Goal: Information Seeking & Learning: Find specific fact

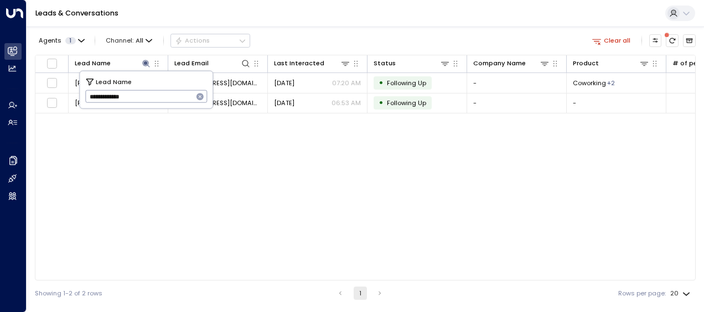
drag, startPoint x: 86, startPoint y: 95, endPoint x: 148, endPoint y: 91, distance: 62.1
click at [148, 91] on input "**********" at bounding box center [139, 96] width 108 height 18
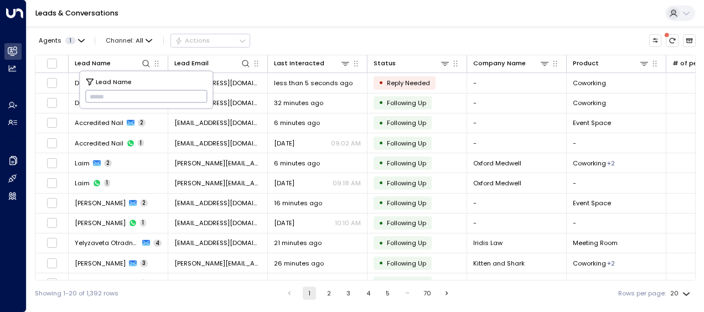
click at [95, 94] on input "text" at bounding box center [146, 96] width 122 height 18
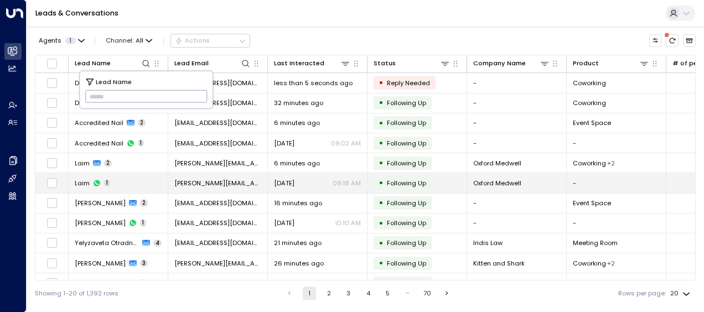
type input "*********"
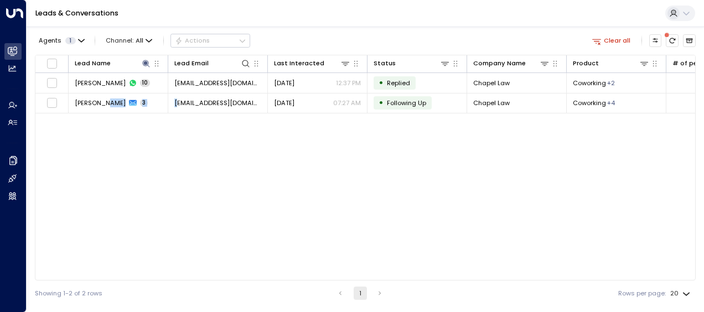
drag, startPoint x: 112, startPoint y: 181, endPoint x: 196, endPoint y: 157, distance: 87.3
click at [196, 157] on div "Lead Name Lead Email Last Interacted Status Company Name Product # of people AI…" at bounding box center [365, 168] width 661 height 226
drag, startPoint x: 196, startPoint y: 157, endPoint x: 285, endPoint y: 82, distance: 116.3
click at [285, 82] on span "[DATE]" at bounding box center [284, 83] width 20 height 9
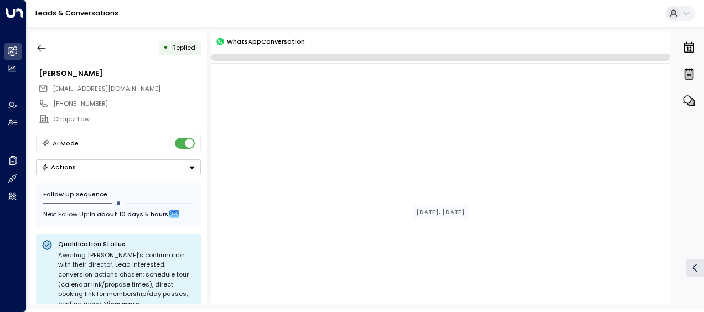
scroll to position [1010, 0]
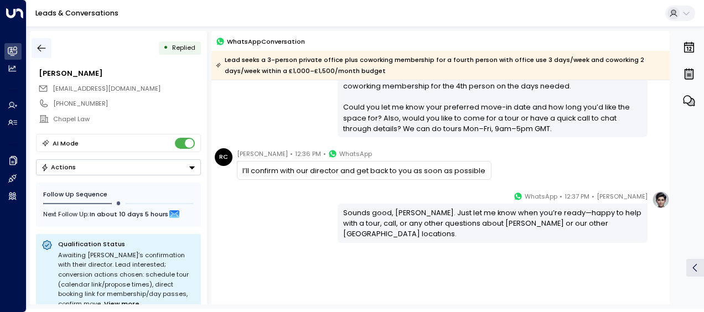
click at [43, 48] on icon "button" at bounding box center [42, 48] width 8 height 7
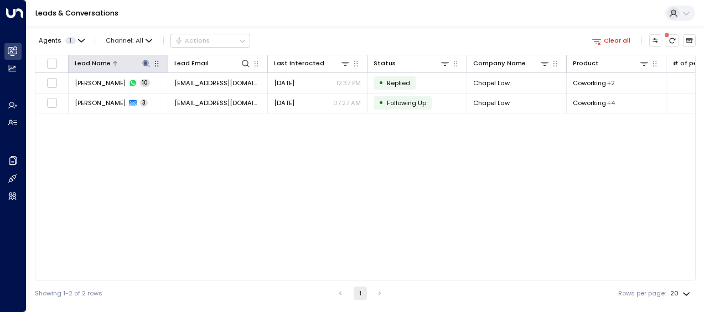
click at [147, 62] on icon at bounding box center [145, 63] width 7 height 7
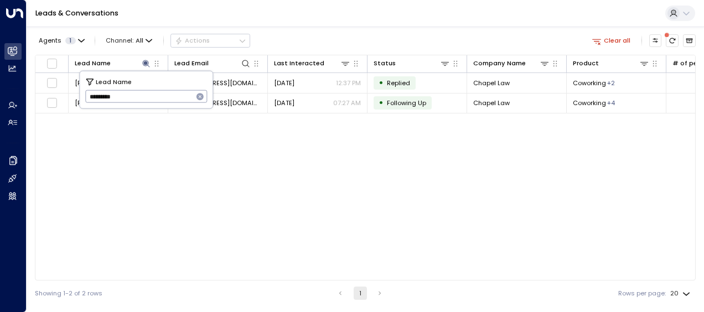
drag, startPoint x: 86, startPoint y: 96, endPoint x: 144, endPoint y: 96, distance: 57.6
click at [144, 96] on input "*********" at bounding box center [139, 96] width 108 height 18
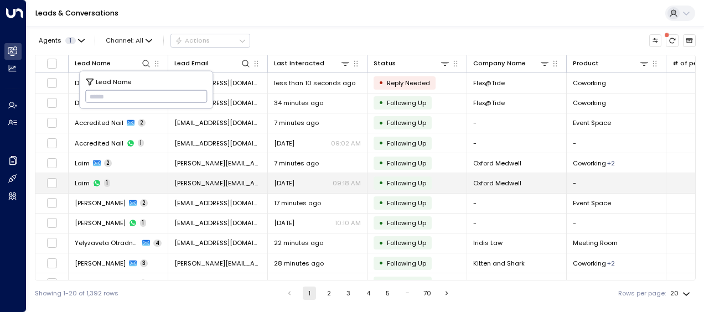
type input "**********"
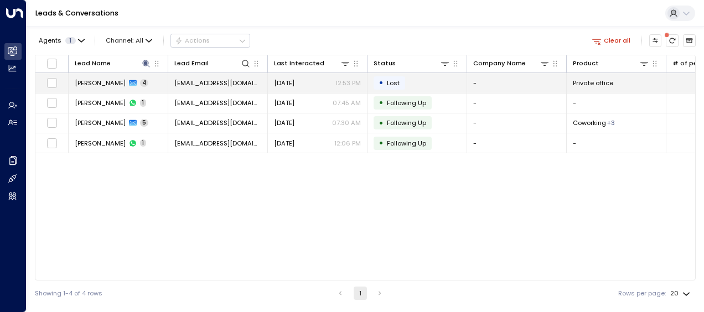
click at [235, 80] on span "[EMAIL_ADDRESS][DOMAIN_NAME]" at bounding box center [217, 83] width 87 height 9
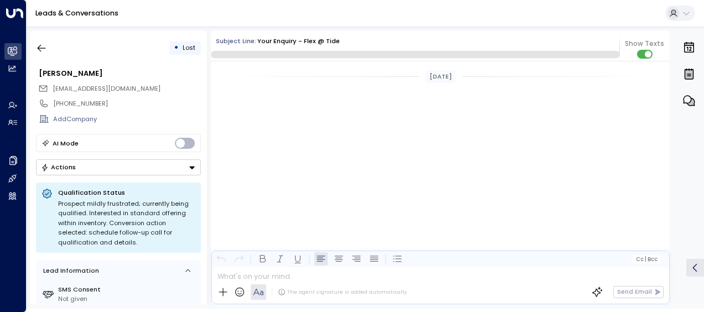
scroll to position [953, 0]
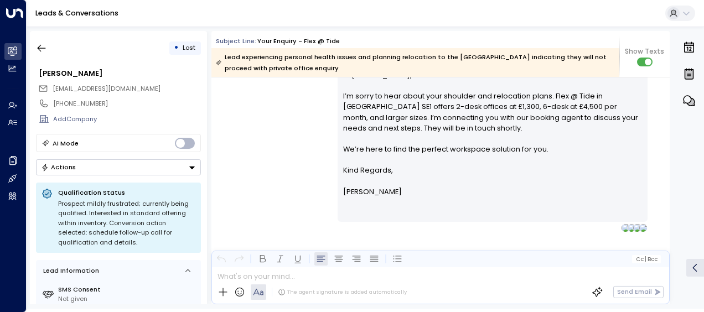
click at [250, 124] on div "[PERSON_NAME] • 12:53 PM • Email Hi [PERSON_NAME], I’m sorry to hear about your…" at bounding box center [441, 142] width 458 height 179
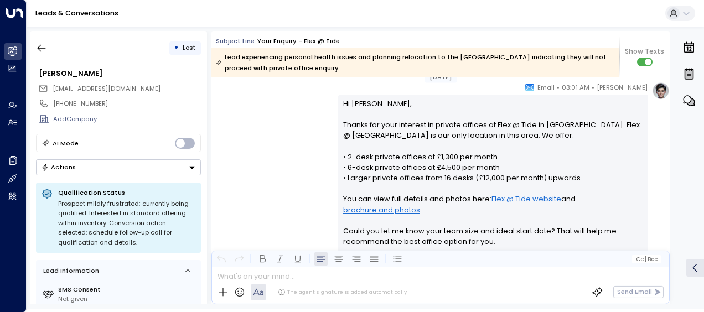
scroll to position [164, 0]
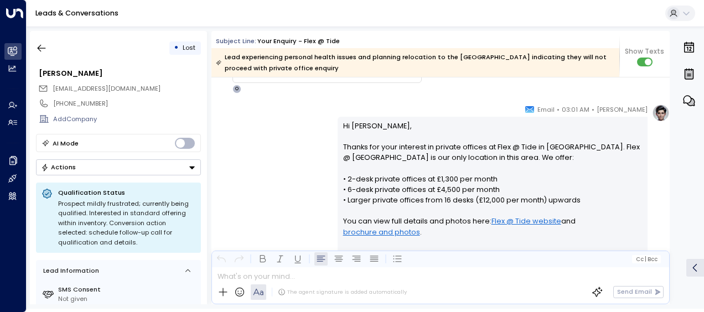
drag, startPoint x: 250, startPoint y: 124, endPoint x: 352, endPoint y: 135, distance: 102.5
click at [352, 135] on div "[PERSON_NAME] • 03:01 AM • Email Hi [PERSON_NAME], Thanks for your interest in …" at bounding box center [441, 225] width 458 height 243
click at [297, 140] on div "[PERSON_NAME] • 03:01 AM • Email Hi [PERSON_NAME], Thanks for your interest in …" at bounding box center [441, 225] width 458 height 243
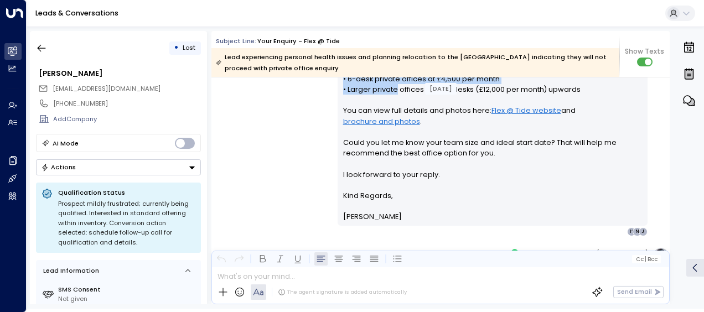
scroll to position [266, 0]
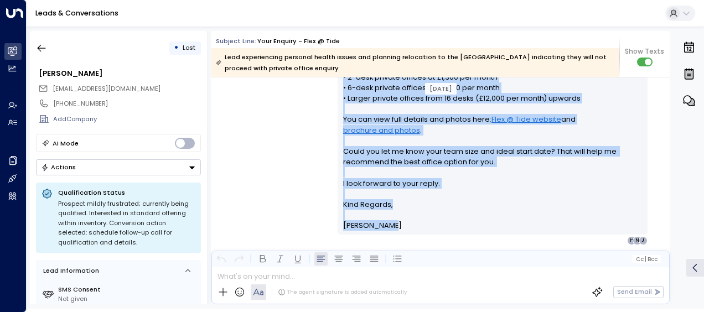
drag, startPoint x: 341, startPoint y: 123, endPoint x: 409, endPoint y: 225, distance: 121.8
click at [409, 225] on div "Hi [PERSON_NAME], Thanks for your interest in private offices at Flex @ Tide in…" at bounding box center [493, 125] width 300 height 213
drag, startPoint x: 409, startPoint y: 225, endPoint x: 355, endPoint y: 159, distance: 84.7
copy div "Hi [PERSON_NAME], Thanks for your interest in private offices at Flex @ Tide in…"
click at [295, 170] on div "[PERSON_NAME] • 03:01 AM • Email Hi [PERSON_NAME], Thanks for your interest in …" at bounding box center [441, 123] width 458 height 243
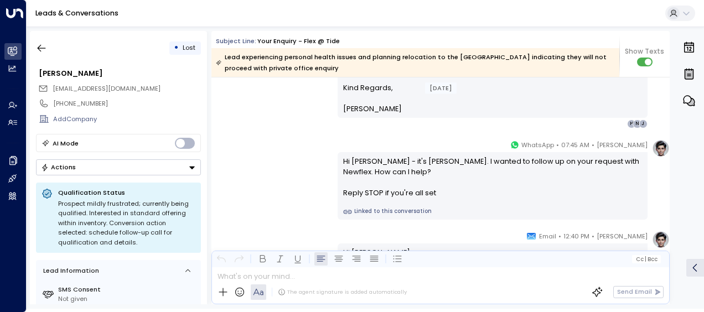
scroll to position [399, 0]
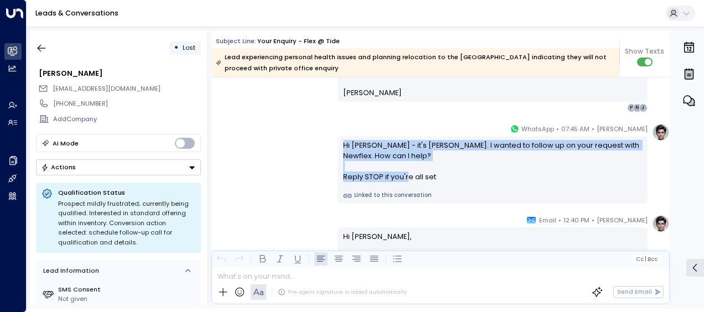
drag, startPoint x: 340, startPoint y: 145, endPoint x: 442, endPoint y: 178, distance: 107.2
click at [442, 178] on div "Hi [PERSON_NAME] - it's [PERSON_NAME]. I wanted to follow up on your request wi…" at bounding box center [493, 161] width 300 height 43
drag, startPoint x: 442, startPoint y: 178, endPoint x: 406, endPoint y: 173, distance: 35.9
copy div "Hi [PERSON_NAME] - it's [PERSON_NAME]. I wanted to follow up on your request wi…"
click at [290, 147] on div "[PERSON_NAME] • 07:45 AM • WhatsApp Hi [PERSON_NAME] - it's [PERSON_NAME]. I wa…" at bounding box center [441, 163] width 458 height 80
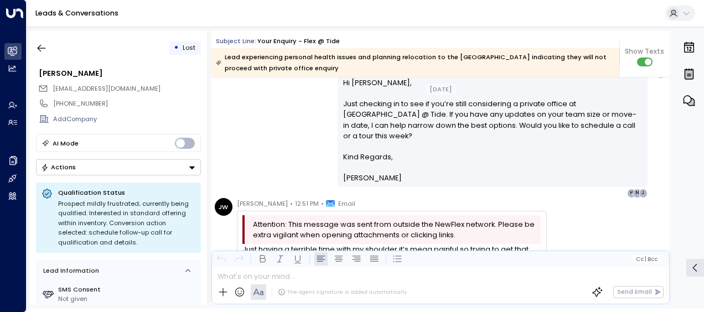
scroll to position [554, 0]
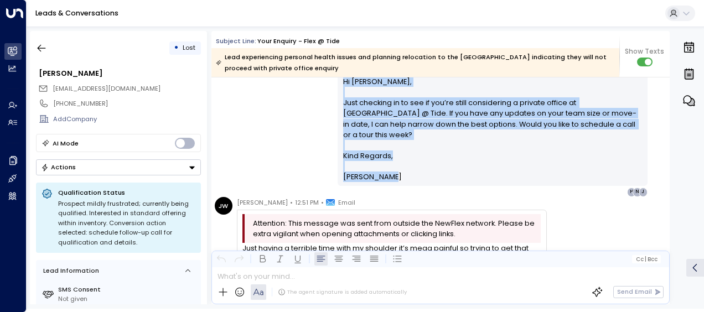
drag, startPoint x: 341, startPoint y: 79, endPoint x: 396, endPoint y: 165, distance: 102.4
click at [396, 165] on div "Hi [PERSON_NAME], Just checking in to see if you’re still considering a private…" at bounding box center [493, 129] width 300 height 106
drag, startPoint x: 396, startPoint y: 165, endPoint x: 352, endPoint y: 116, distance: 65.9
copy div "Hi [PERSON_NAME], Just checking in to see if you’re still considering a private…"
click at [269, 111] on div "[PERSON_NAME] • 12:40 PM • Email Hi [PERSON_NAME], Just checking in to see if y…" at bounding box center [441, 128] width 458 height 137
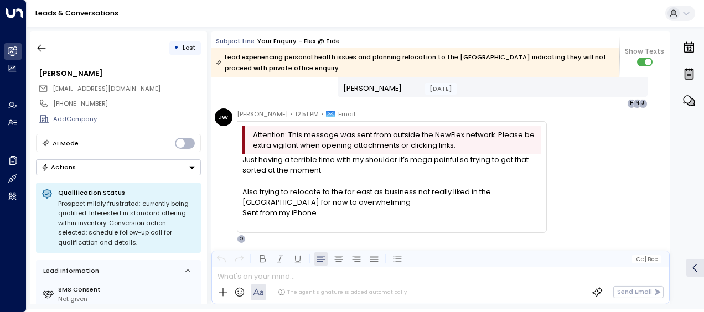
scroll to position [664, 0]
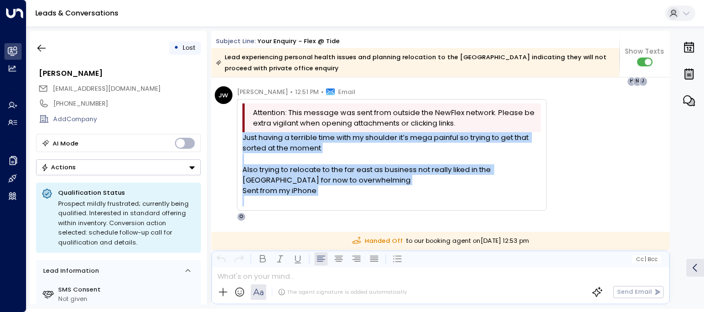
drag, startPoint x: 244, startPoint y: 136, endPoint x: 339, endPoint y: 204, distance: 117.2
click at [339, 204] on div "Just having a terrible time with my shoulder it’s mega painful so trying to get…" at bounding box center [392, 169] width 298 height 74
drag, startPoint x: 339, startPoint y: 204, endPoint x: 299, endPoint y: 179, distance: 47.2
copy div "Just having a terrible time with my shoulder it’s mega painful so trying to get…"
